Goal: Information Seeking & Learning: Learn about a topic

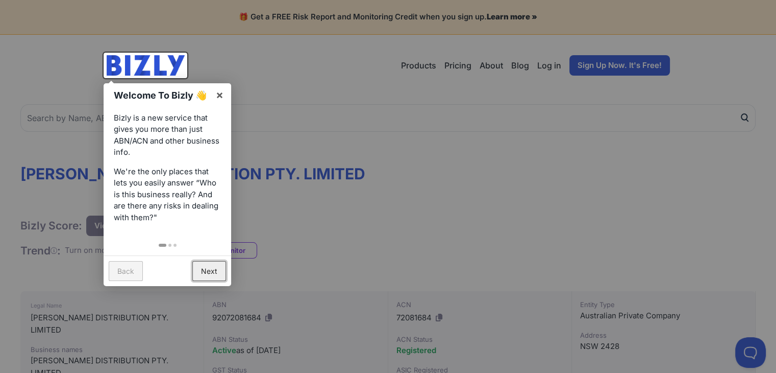
click at [213, 271] on link "Next" at bounding box center [209, 271] width 34 height 20
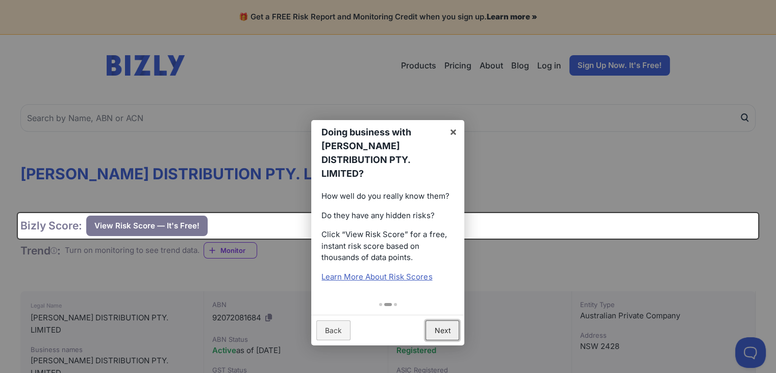
click at [448, 320] on link "Next" at bounding box center [443, 330] width 34 height 20
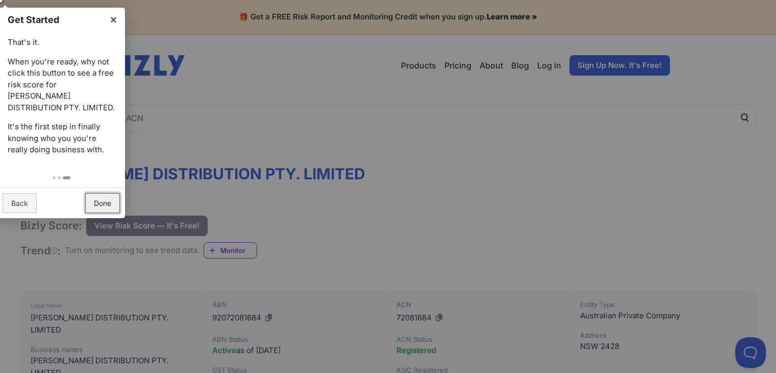
click at [111, 199] on link "Done" at bounding box center [102, 203] width 35 height 20
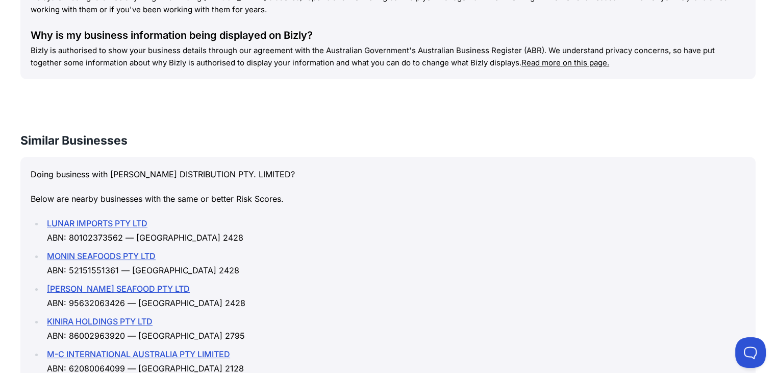
scroll to position [1021, 0]
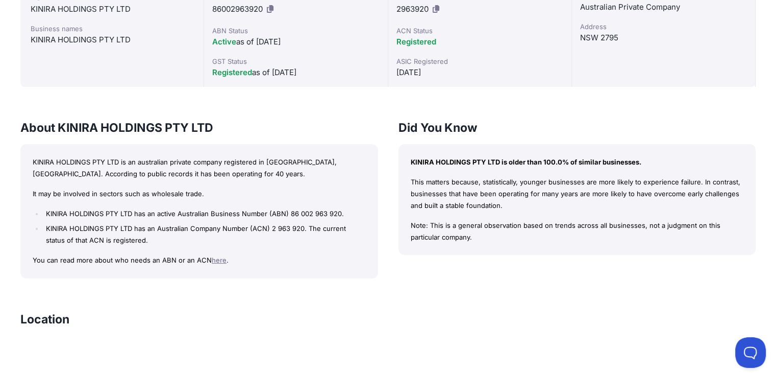
scroll to position [306, 0]
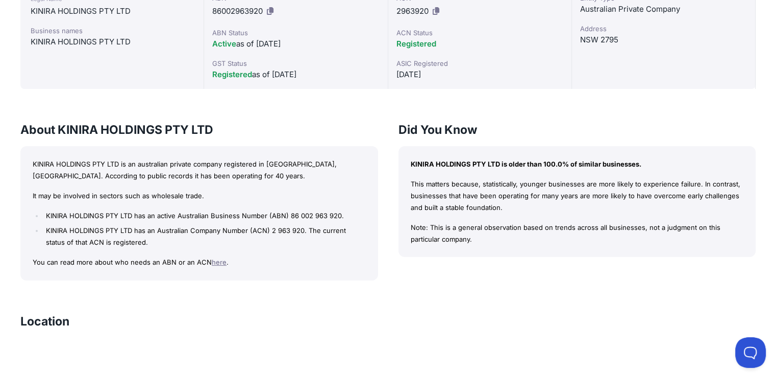
drag, startPoint x: 60, startPoint y: 128, endPoint x: 221, endPoint y: 129, distance: 161.3
click at [220, 129] on h3 "About KINIRA HOLDINGS PTY LTD" at bounding box center [199, 129] width 358 height 16
copy h3 "KINIRA HOLDINGS PTY LTD"
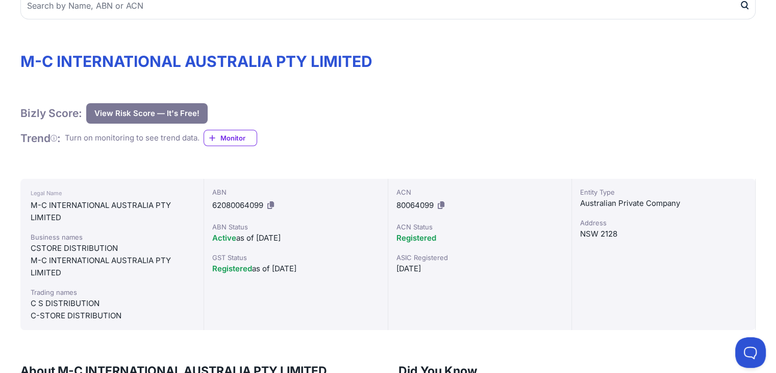
scroll to position [51, 0]
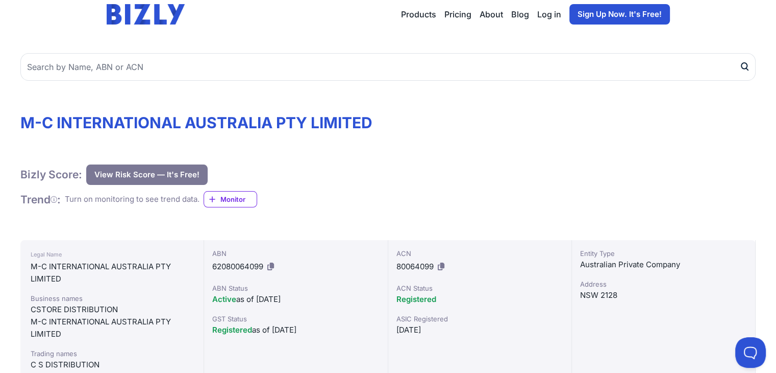
drag, startPoint x: 393, startPoint y: 123, endPoint x: 17, endPoint y: 115, distance: 375.7
copy h1 "M-C INTERNATIONAL AUSTRALIA PTY LIMITED"
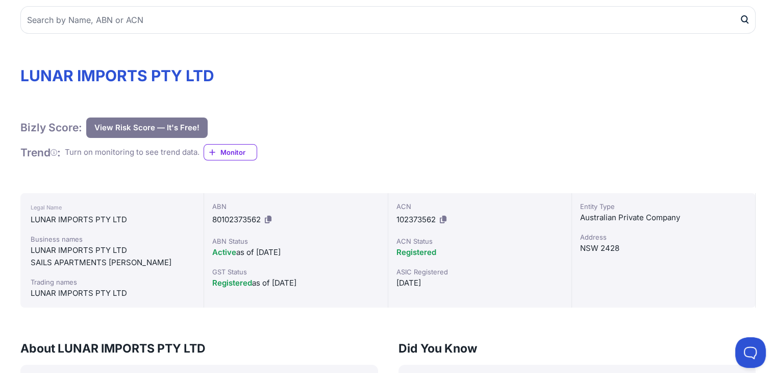
scroll to position [102, 0]
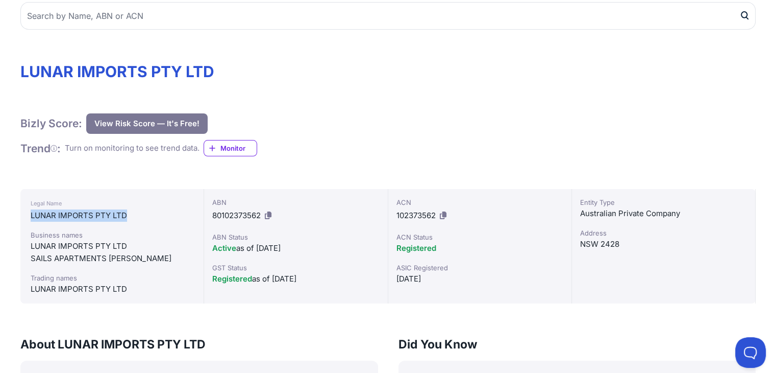
drag, startPoint x: 31, startPoint y: 212, endPoint x: 136, endPoint y: 212, distance: 104.6
click at [136, 212] on div "Legal Name LUNAR IMPORTS PTY LTD Business names LUNAR IMPORTS PTY LTD SAILS APA…" at bounding box center [112, 246] width 184 height 114
copy div "LUNAR IMPORTS PTY LTD"
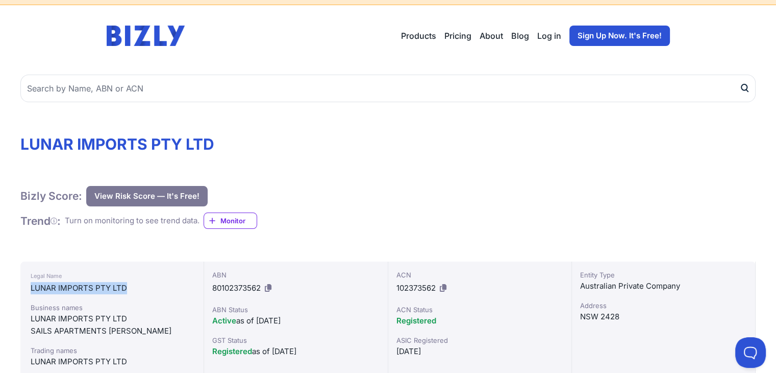
scroll to position [0, 0]
